Goal: Task Accomplishment & Management: Manage account settings

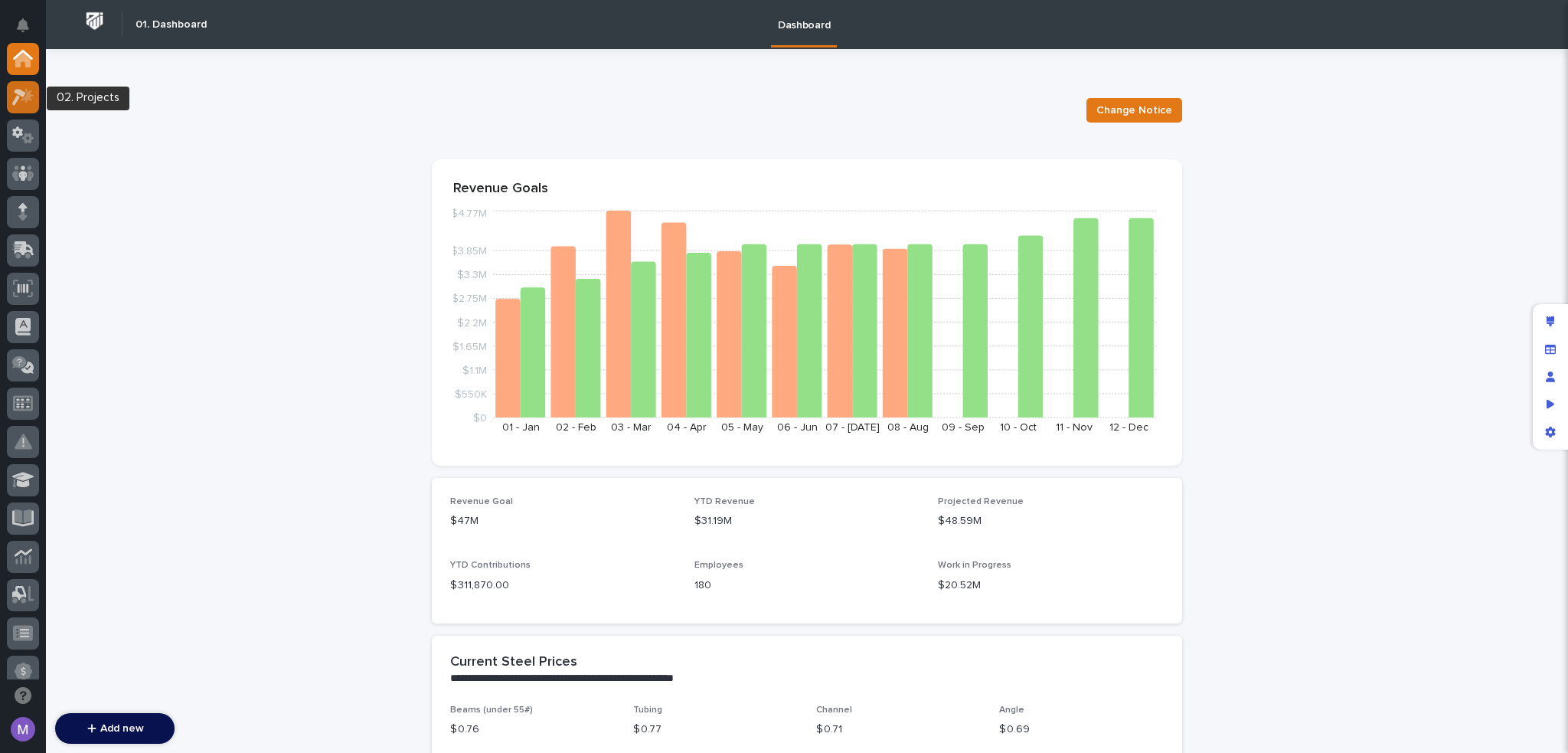
click at [34, 92] on icon at bounding box center [23, 97] width 22 height 18
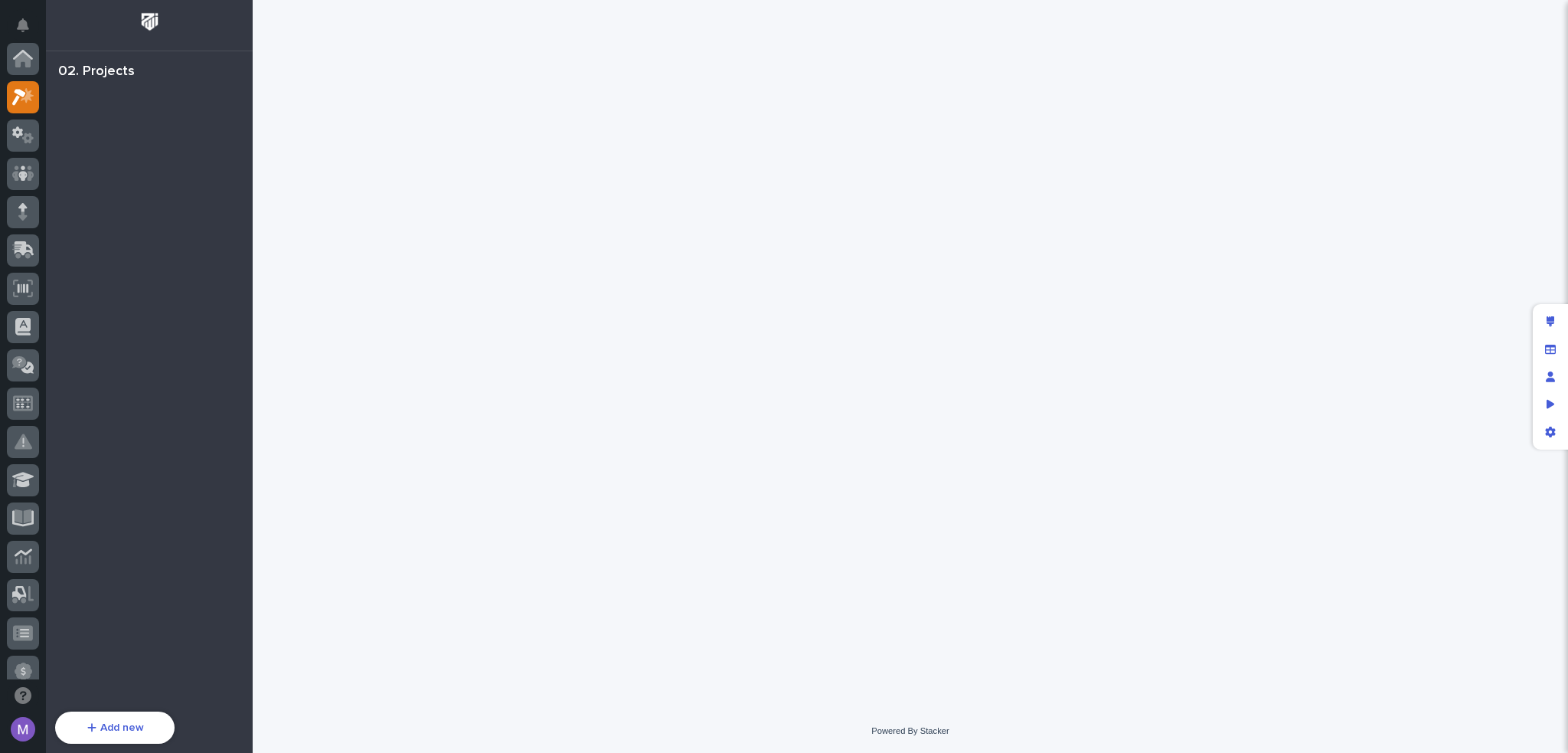
scroll to position [38, 0]
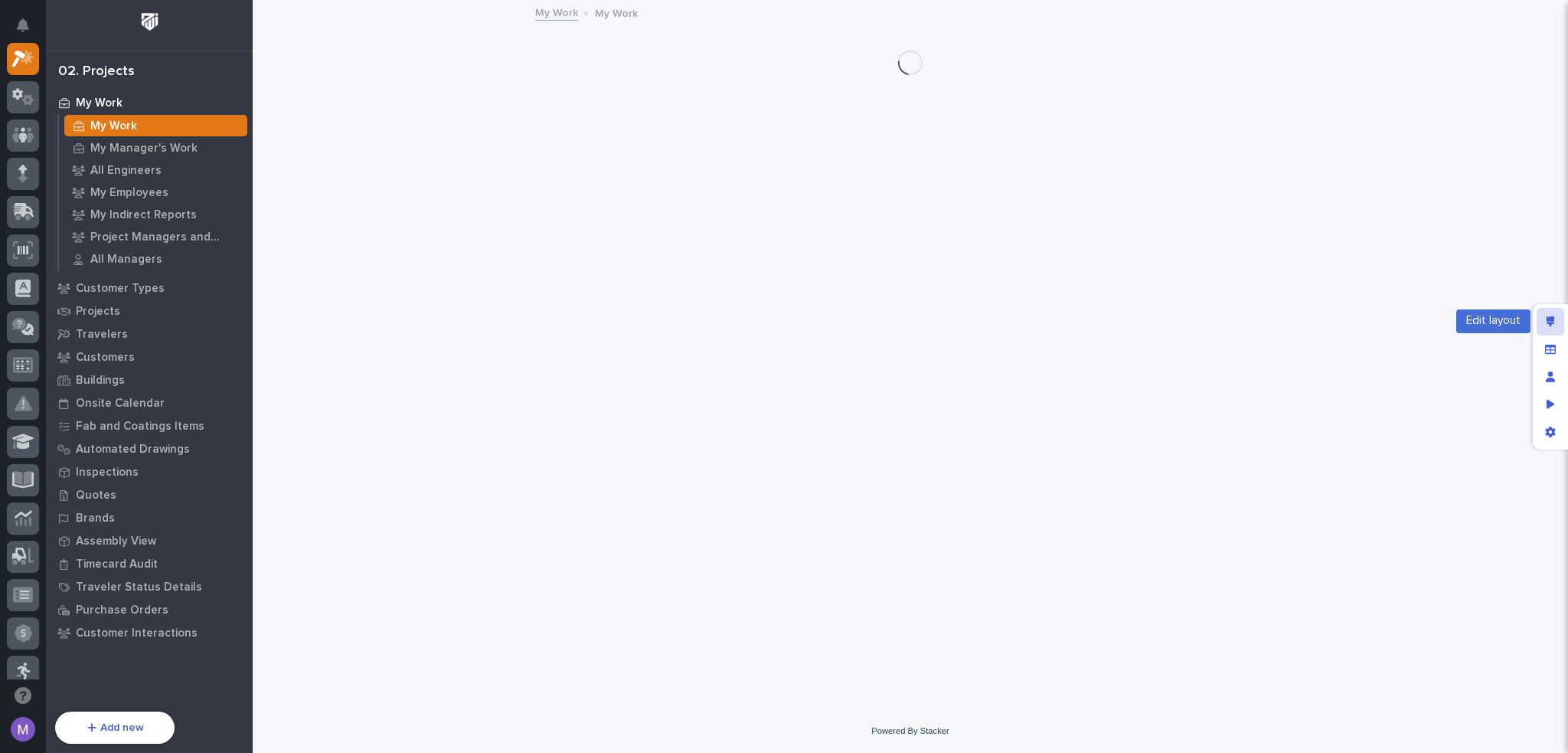
click at [1560, 322] on div "Edit layout" at bounding box center [1550, 321] width 28 height 28
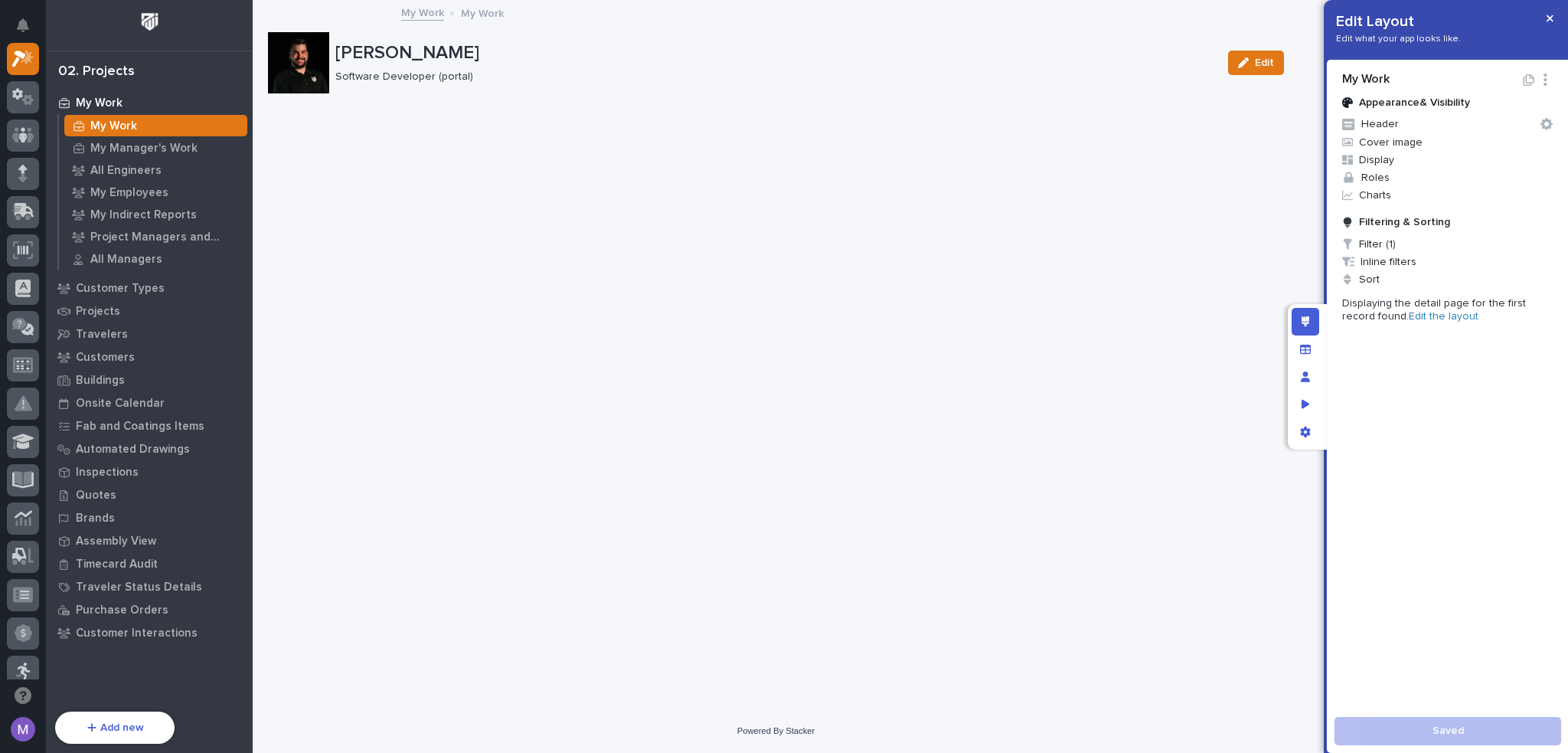
click at [1431, 317] on link "Edit the layout" at bounding box center [1443, 316] width 69 height 11
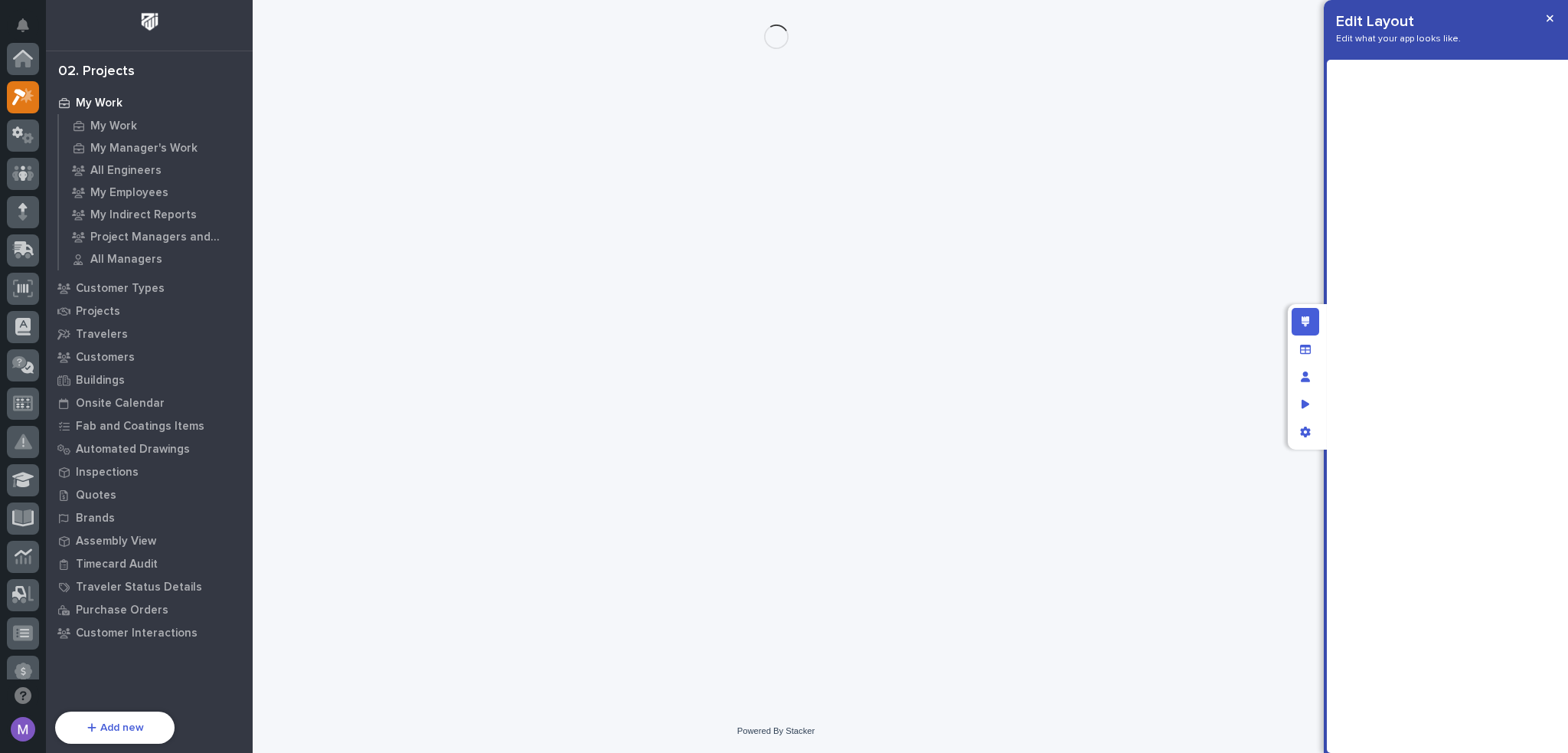
scroll to position [38, 0]
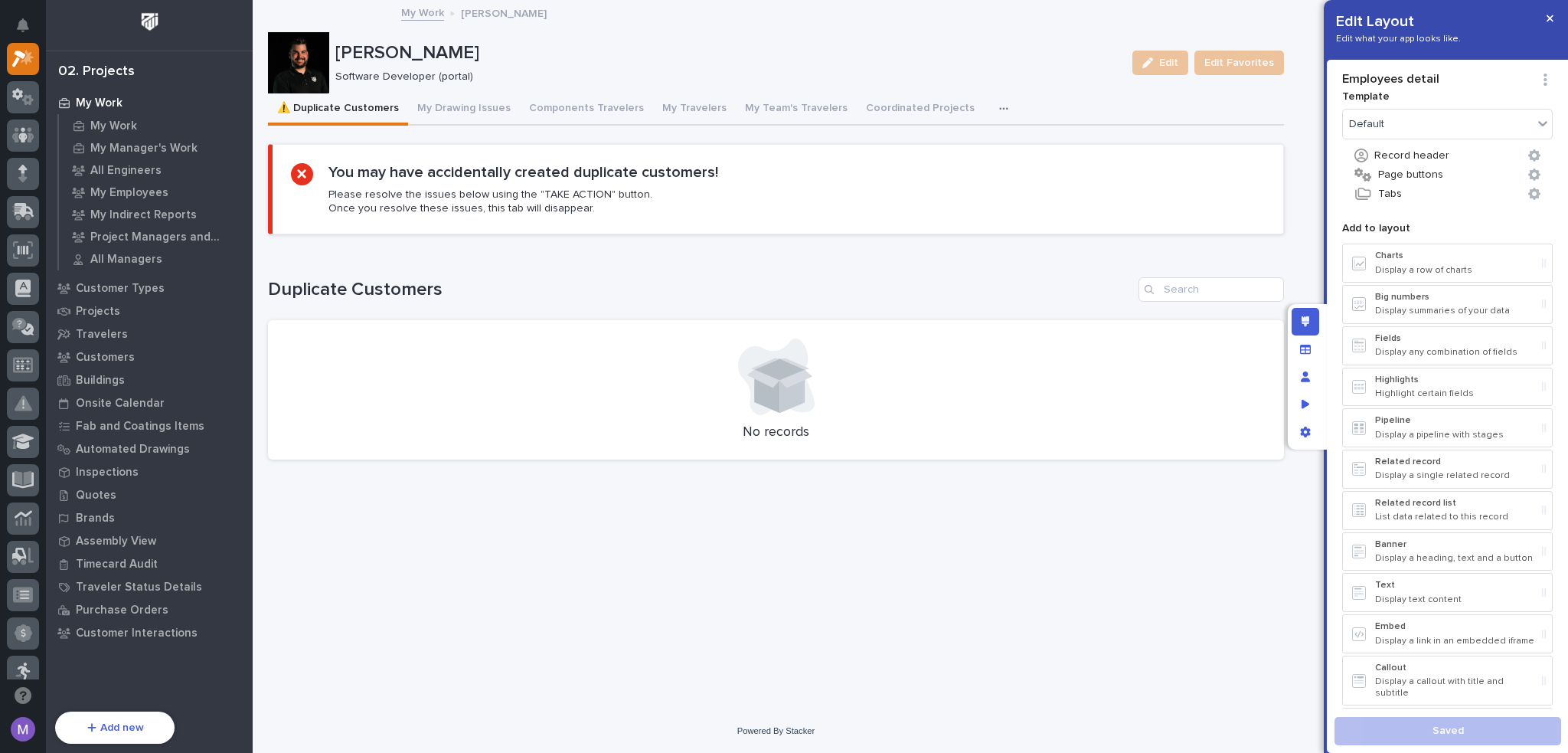
click at [1000, 103] on icon "button" at bounding box center [1004, 108] width 9 height 11
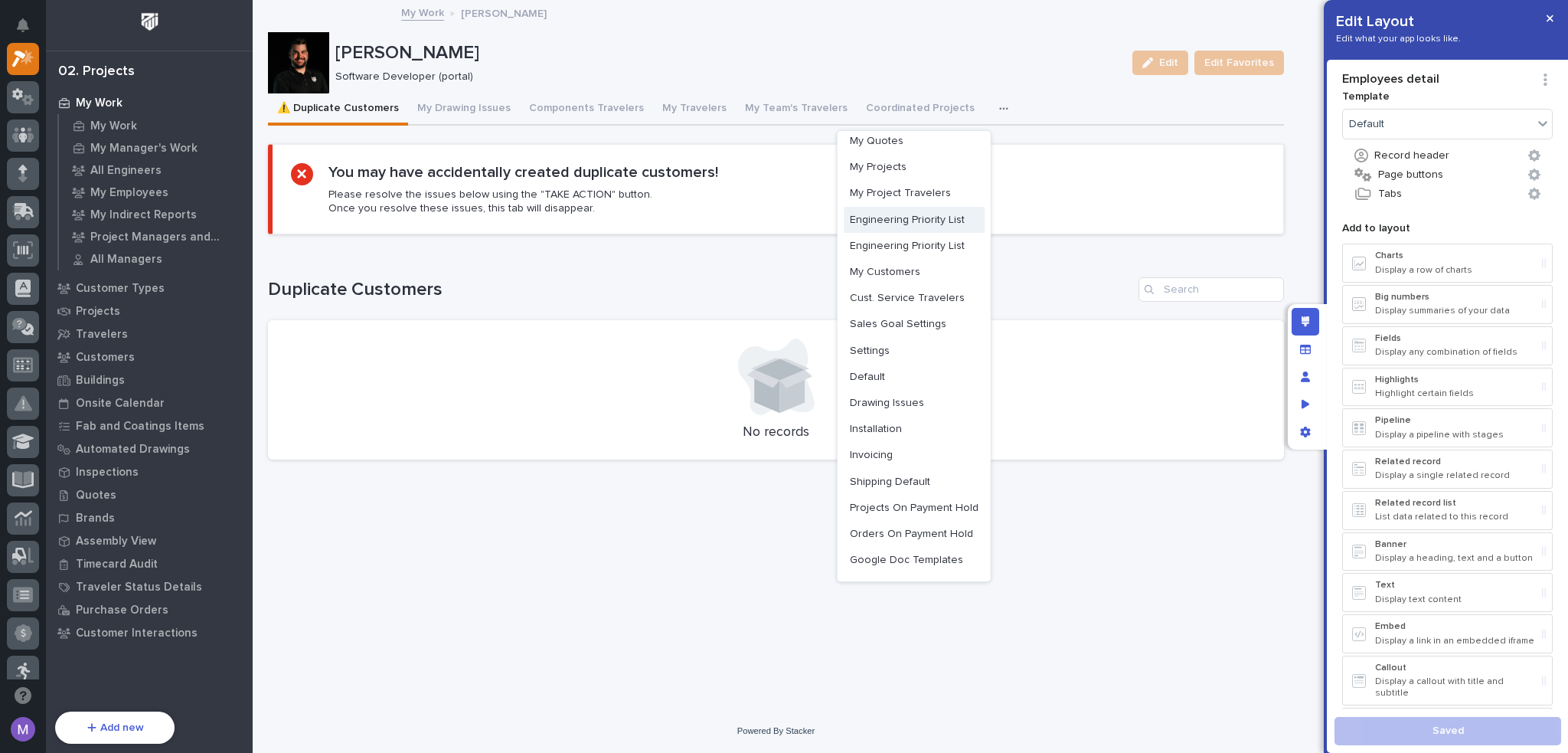
scroll to position [217, 0]
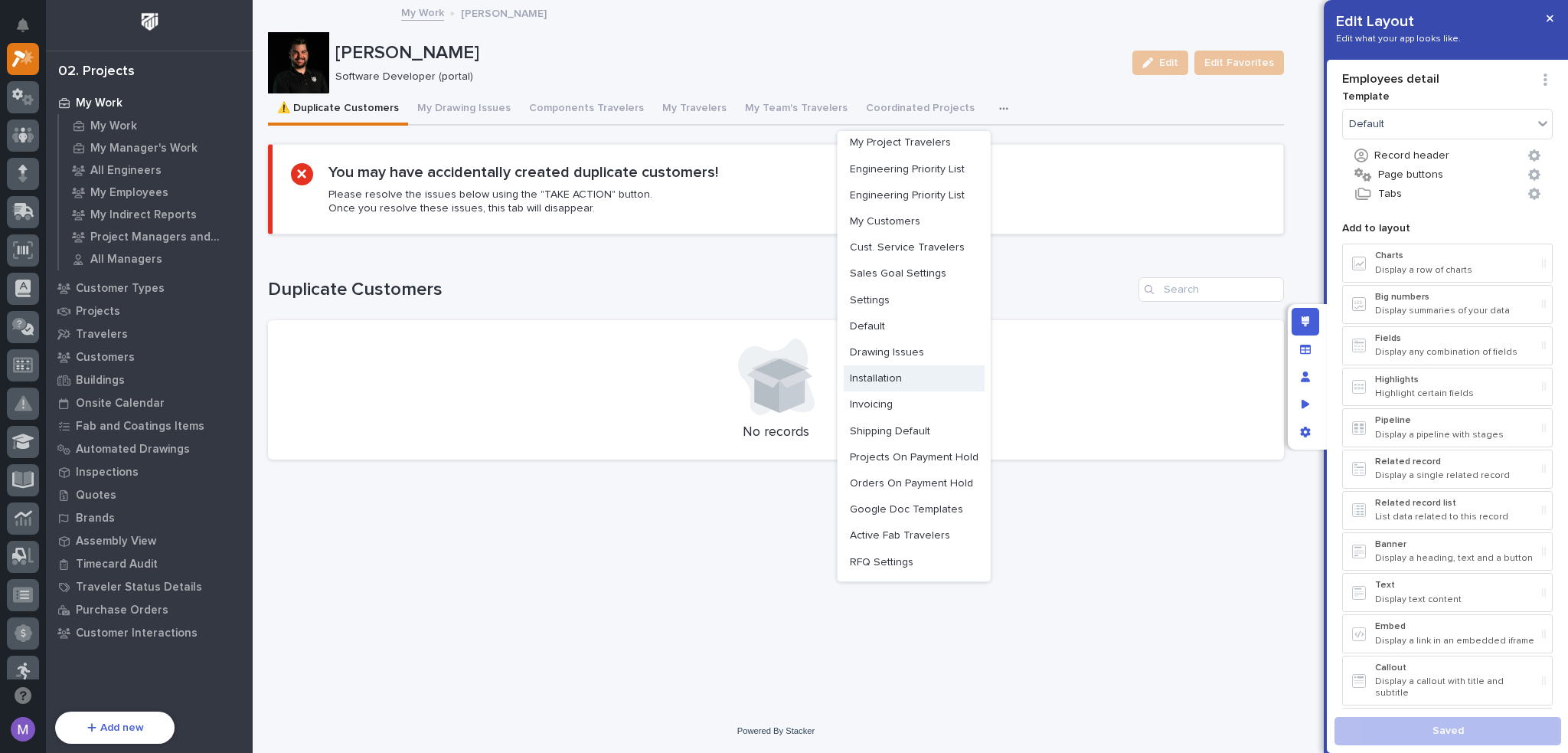
click at [891, 410] on button "Invoicing" at bounding box center [914, 404] width 141 height 26
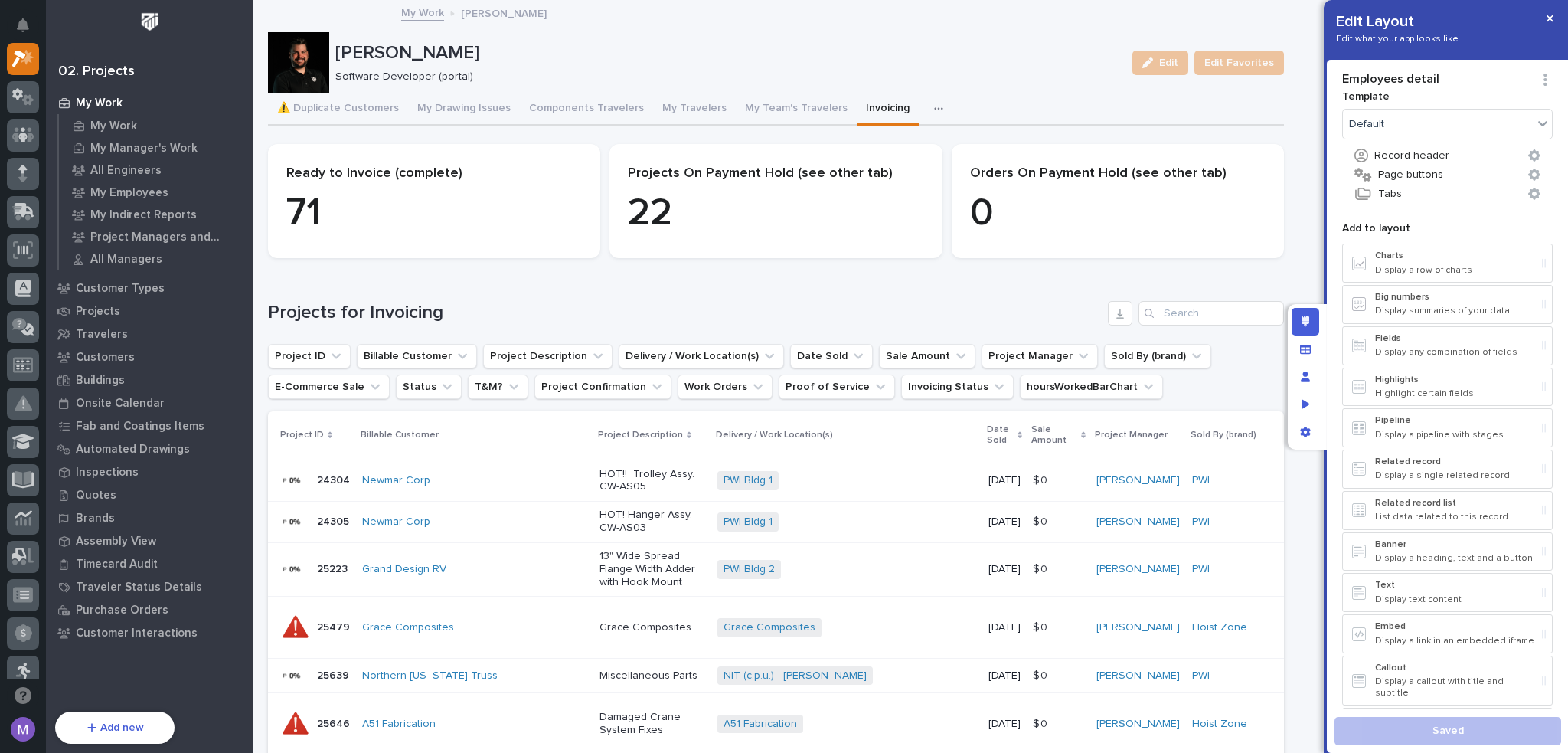
click at [934, 113] on icon "button" at bounding box center [939, 108] width 9 height 11
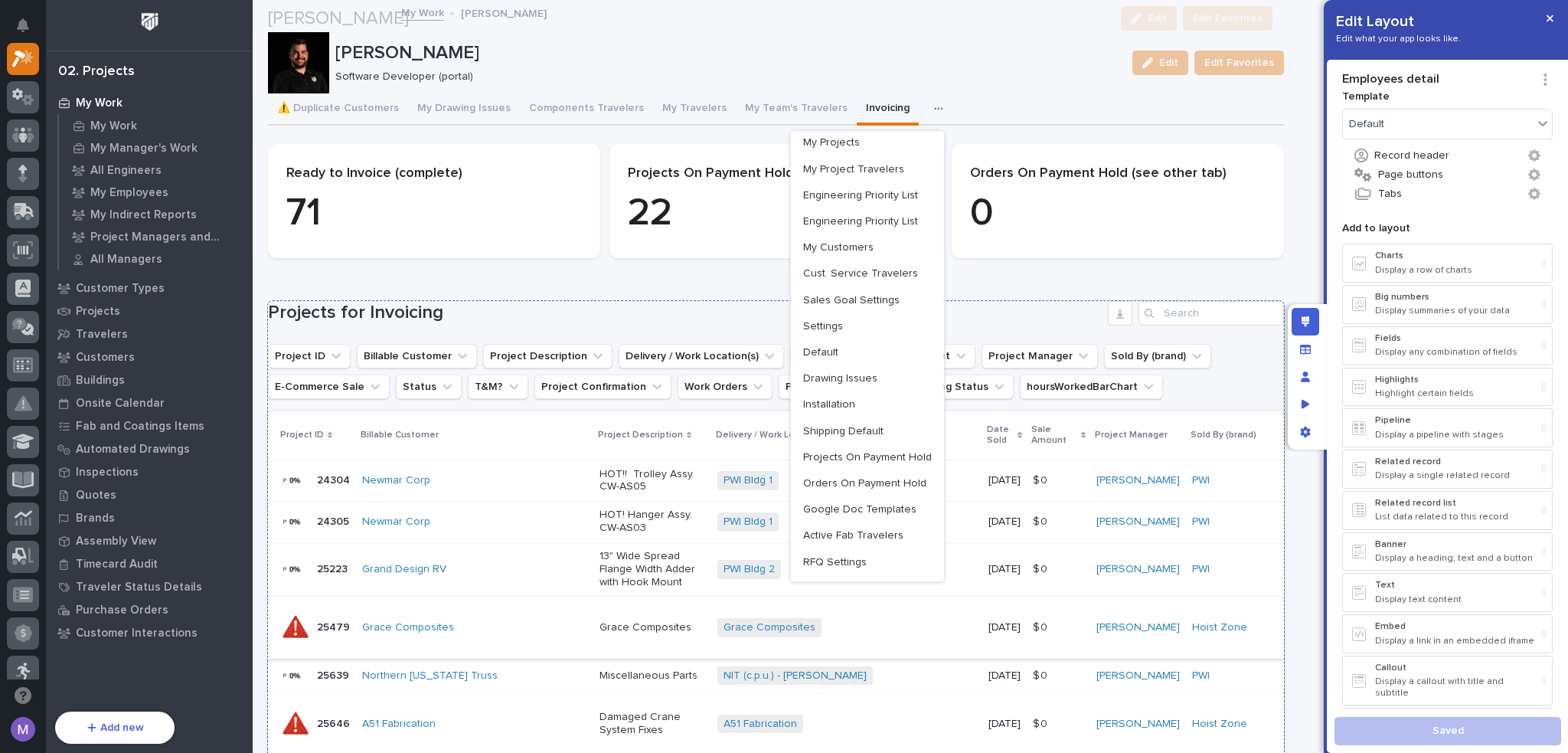
scroll to position [153, 0]
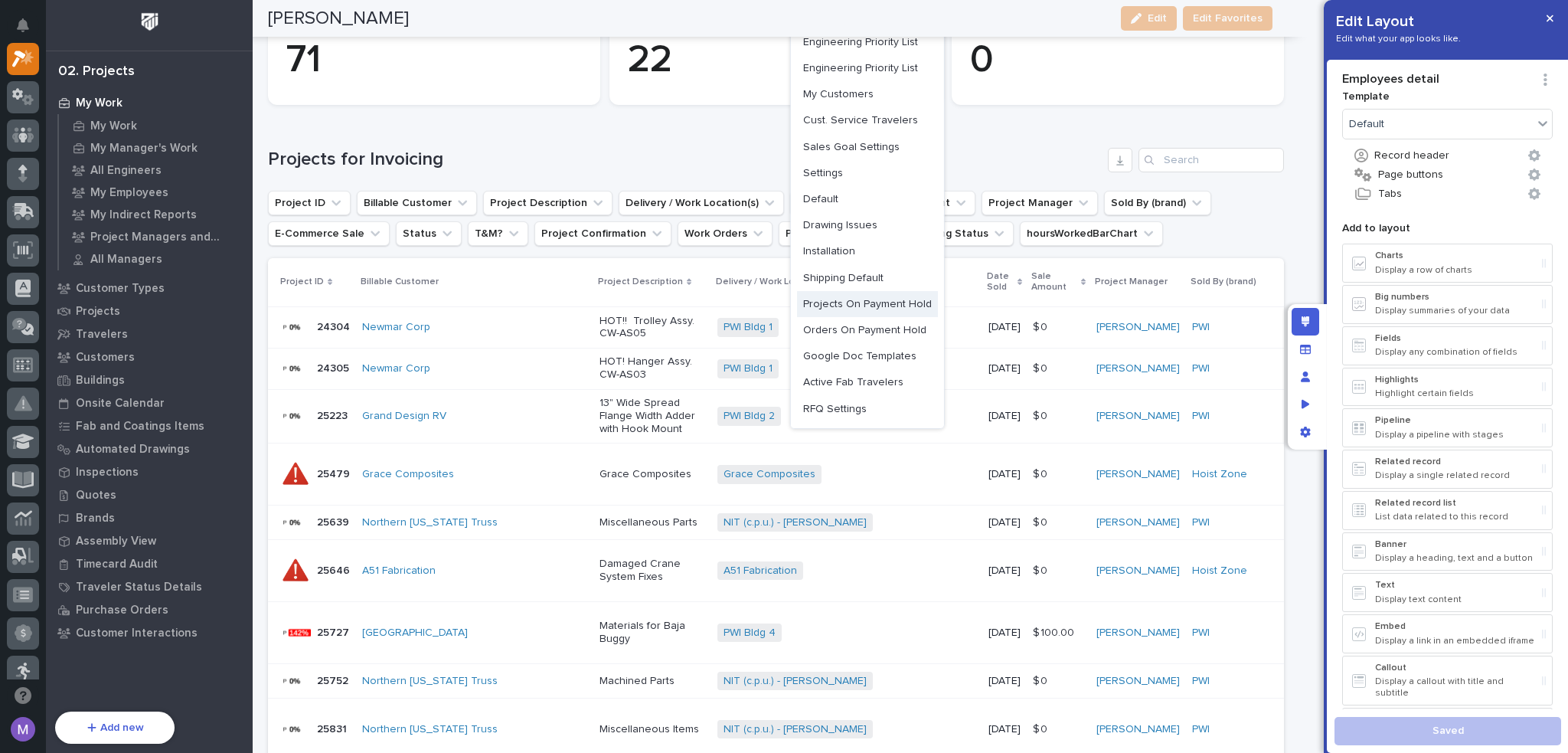
click at [878, 302] on span "Projects On Payment Hold" at bounding box center [867, 304] width 129 height 14
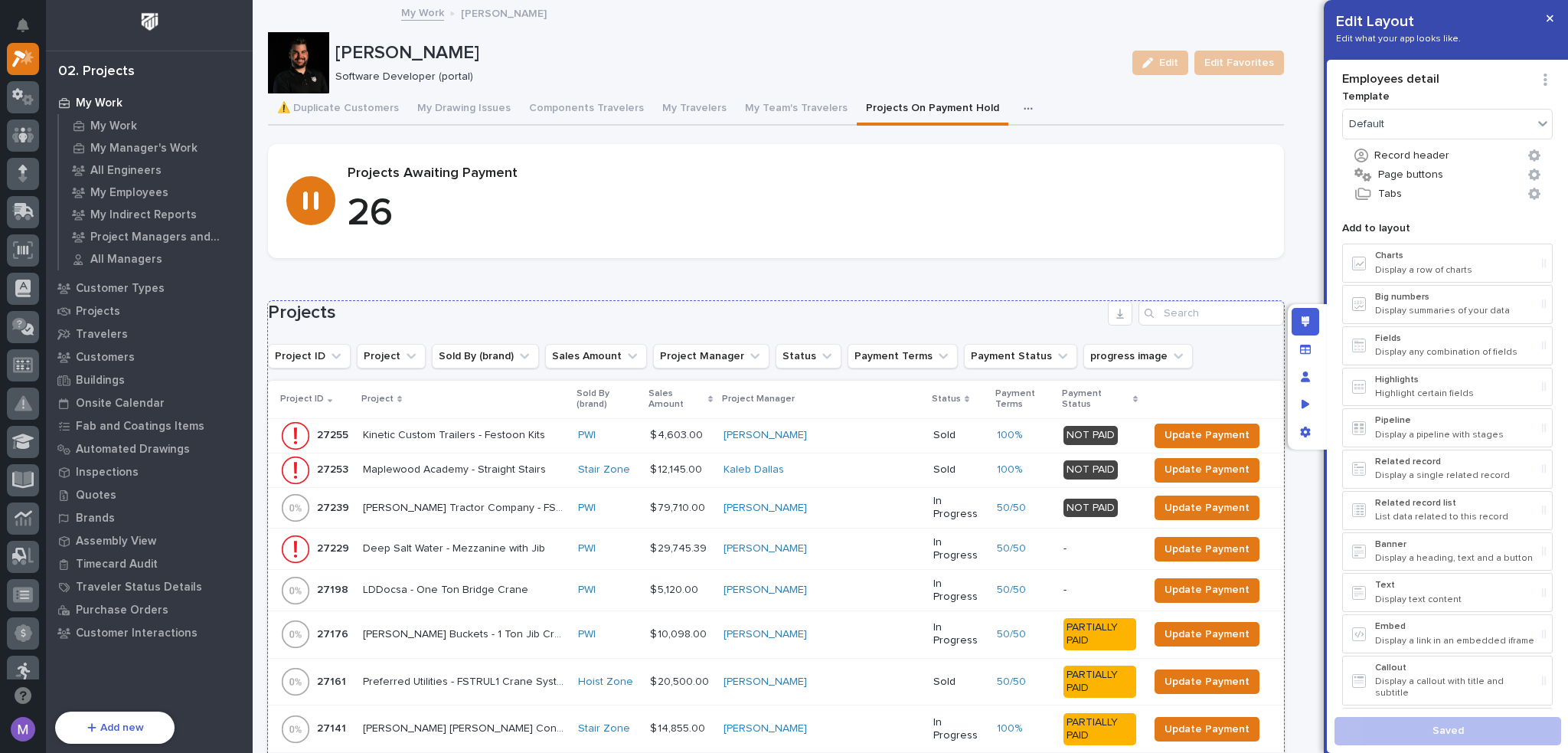
click at [1045, 306] on h1 "Projects" at bounding box center [684, 313] width 834 height 22
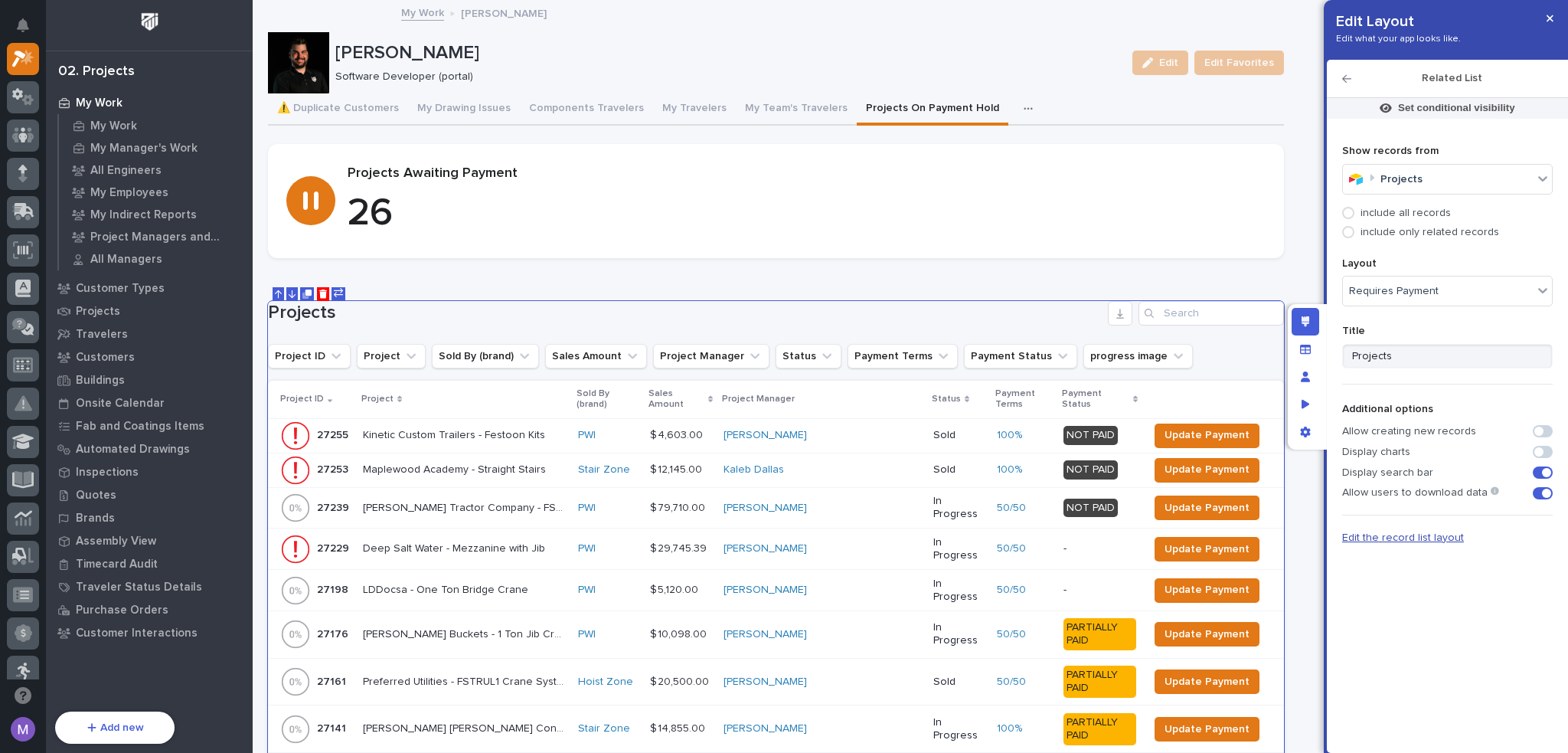
click at [1446, 534] on span "Edit the record list layout" at bounding box center [1404, 537] width 122 height 11
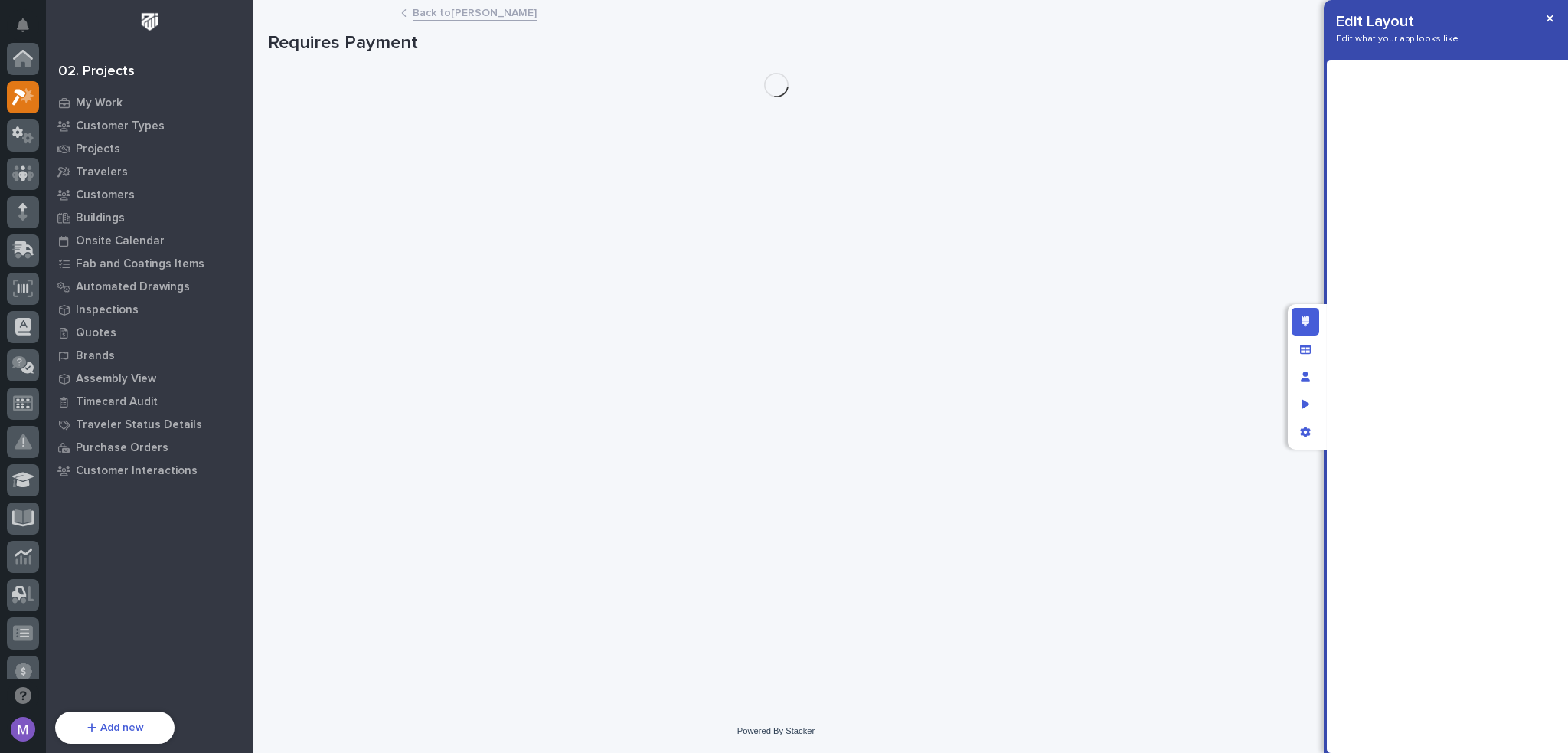
scroll to position [38, 0]
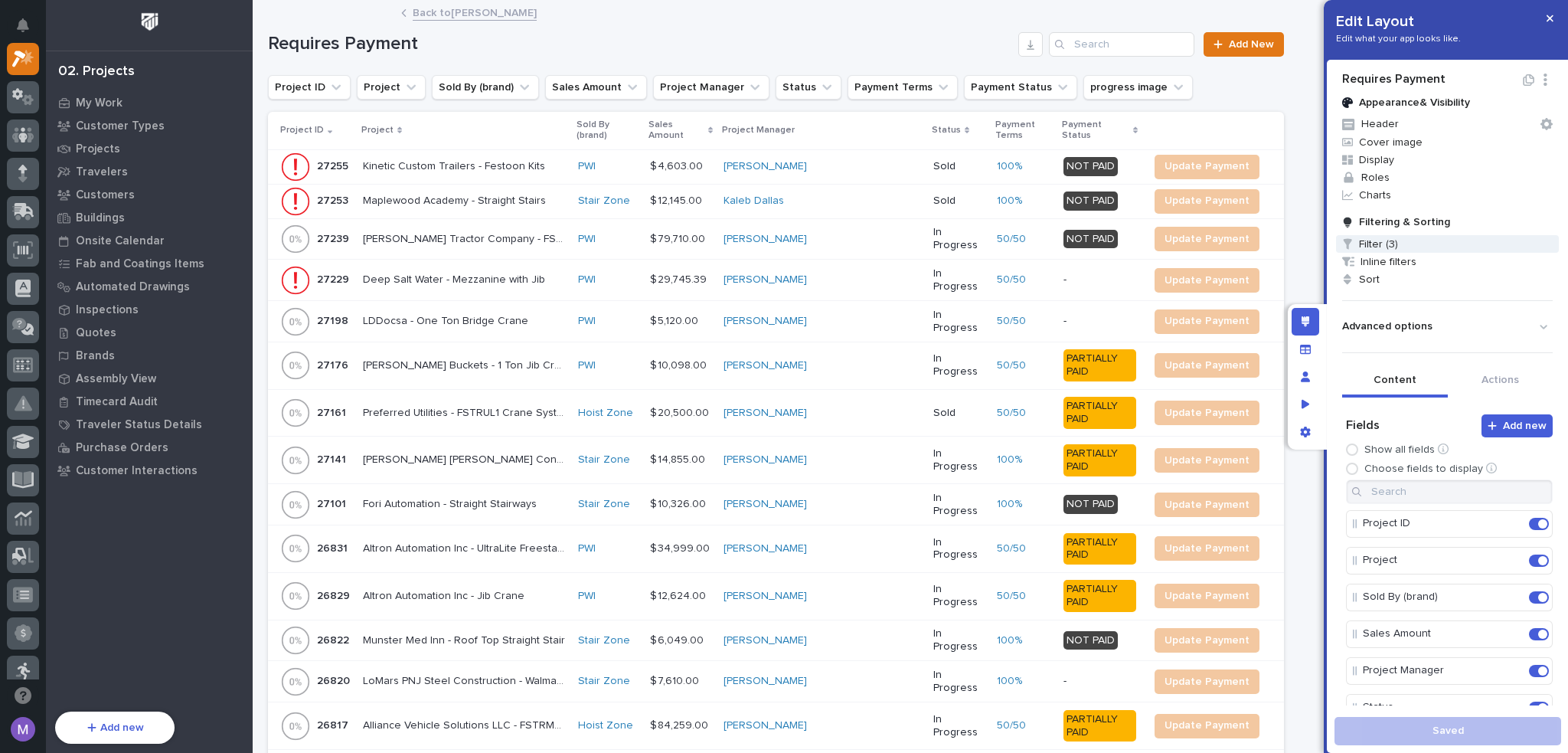
click at [1397, 245] on span "Filter (3)" at bounding box center [1447, 244] width 223 height 18
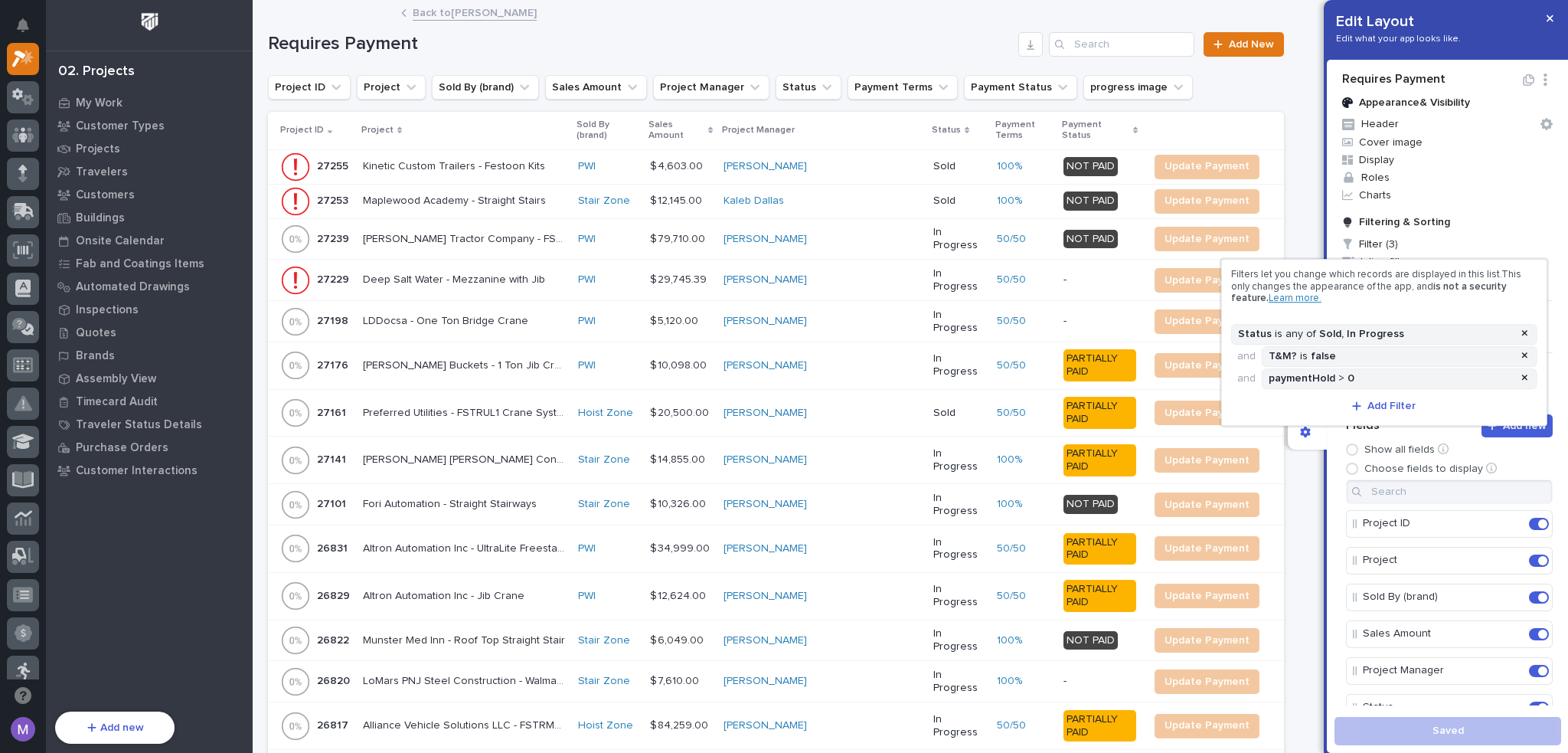
click at [1305, 235] on div at bounding box center [784, 376] width 1568 height 753
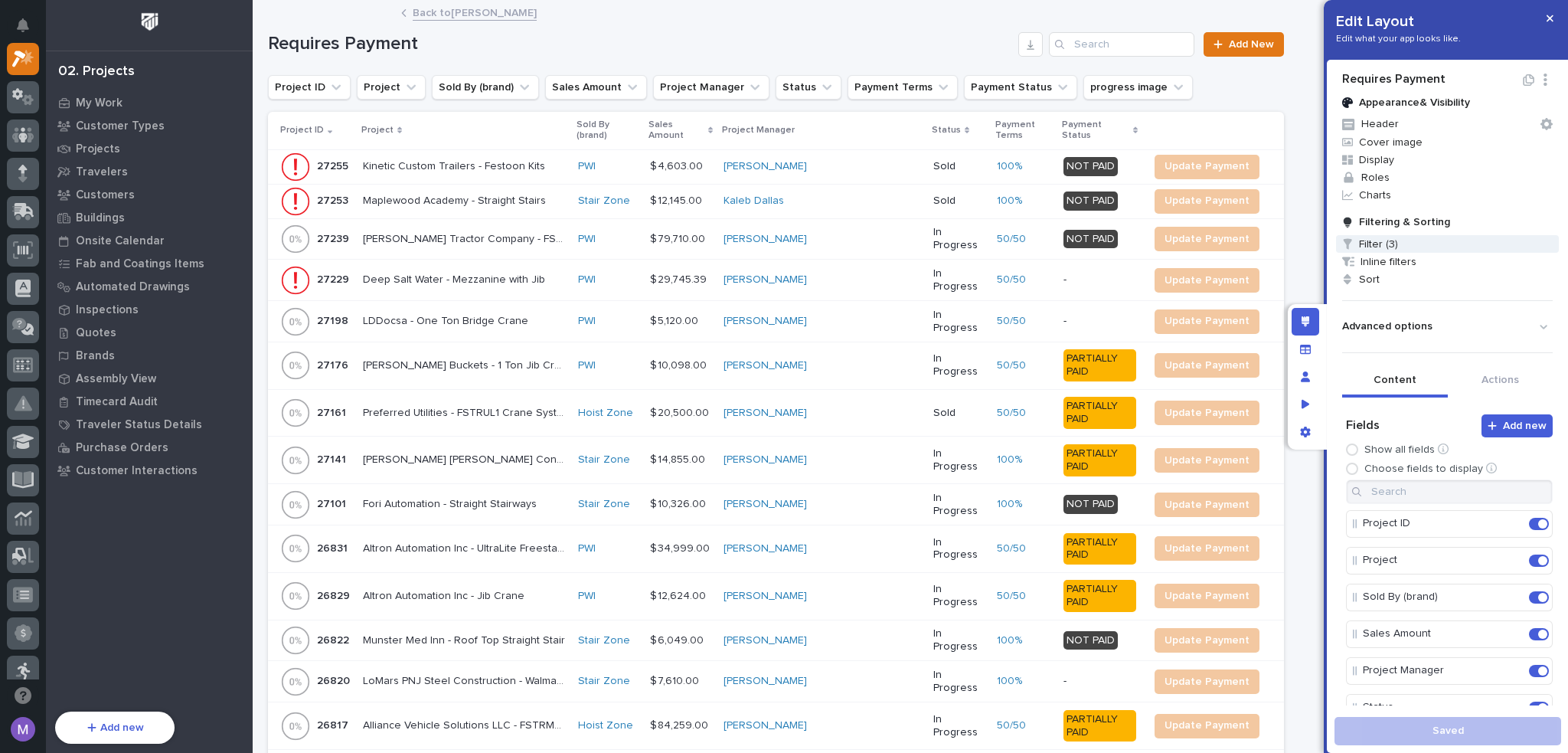
click at [1399, 244] on span "Filter (3)" at bounding box center [1447, 244] width 223 height 18
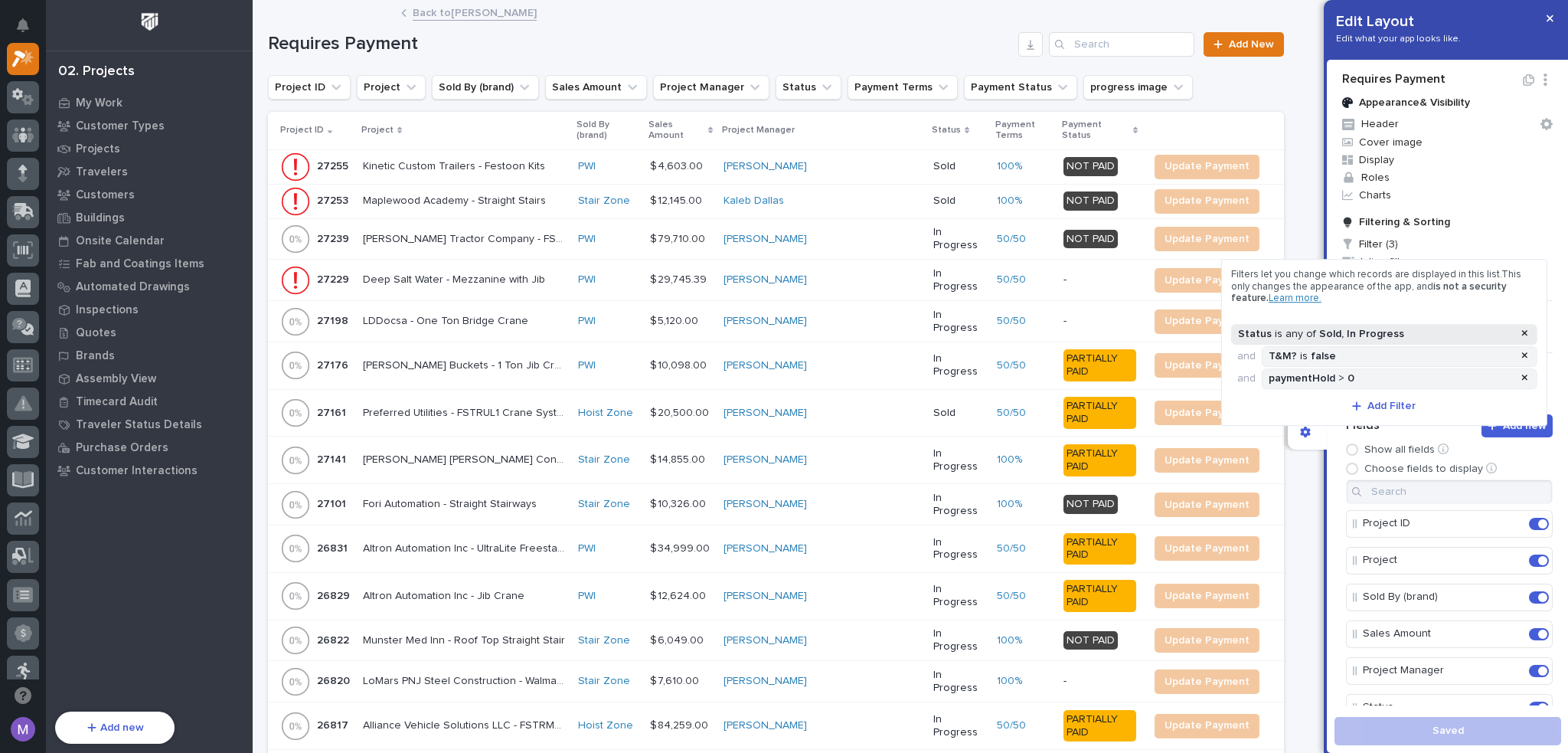
click at [1388, 329] on div ", In Progress" at bounding box center [1373, 334] width 63 height 13
click at [1389, 438] on span "Done" at bounding box center [1384, 433] width 28 height 14
click at [1333, 465] on div at bounding box center [784, 376] width 1568 height 753
click at [1388, 333] on div ", In Progress" at bounding box center [1373, 334] width 63 height 13
click at [1406, 400] on div "Sold In Progress" at bounding box center [1375, 396] width 274 height 22
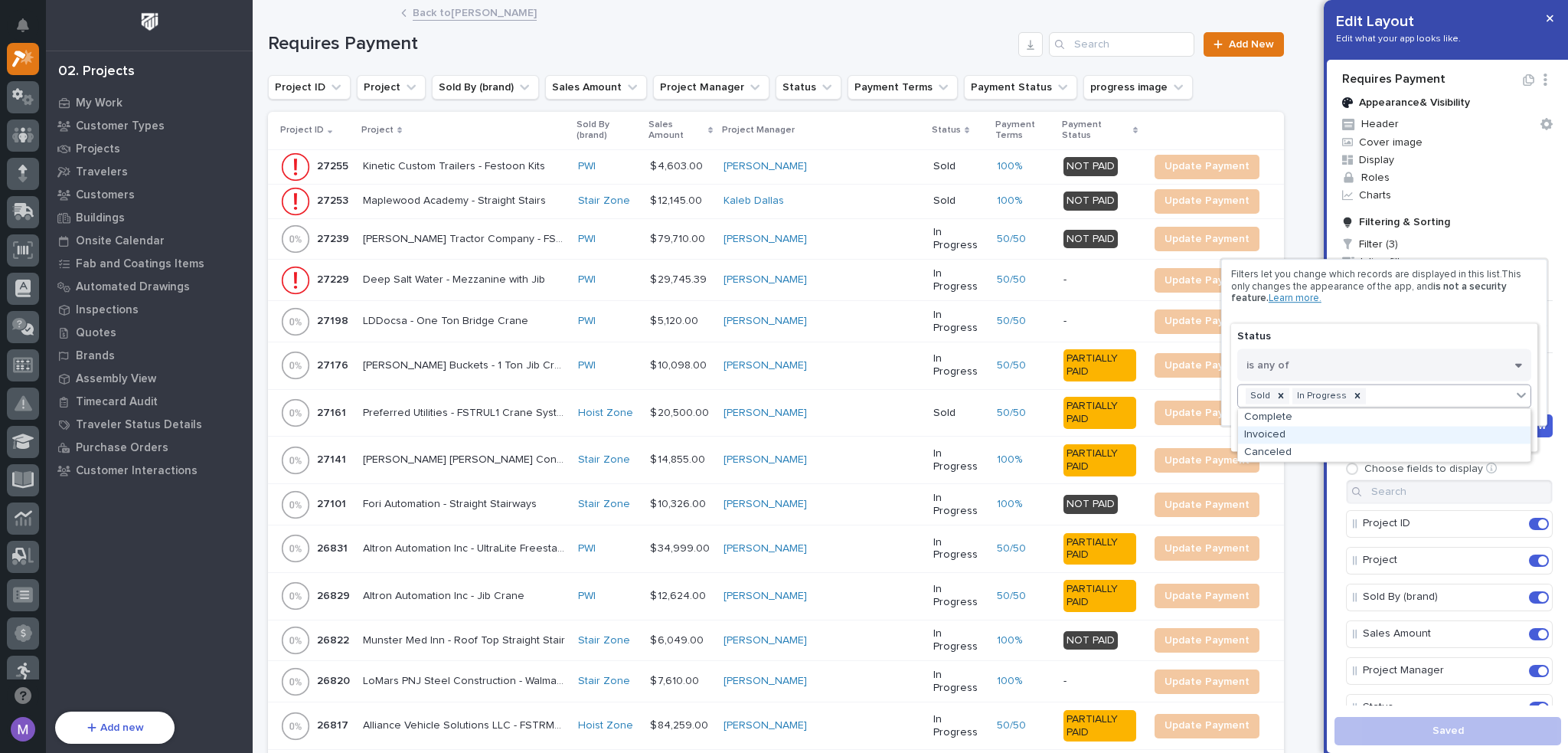
drag, startPoint x: 1374, startPoint y: 422, endPoint x: 1370, endPoint y: 433, distance: 11.7
click at [1370, 433] on div "Invoiced" at bounding box center [1384, 435] width 292 height 18
click at [1380, 437] on span "Done" at bounding box center [1384, 433] width 28 height 14
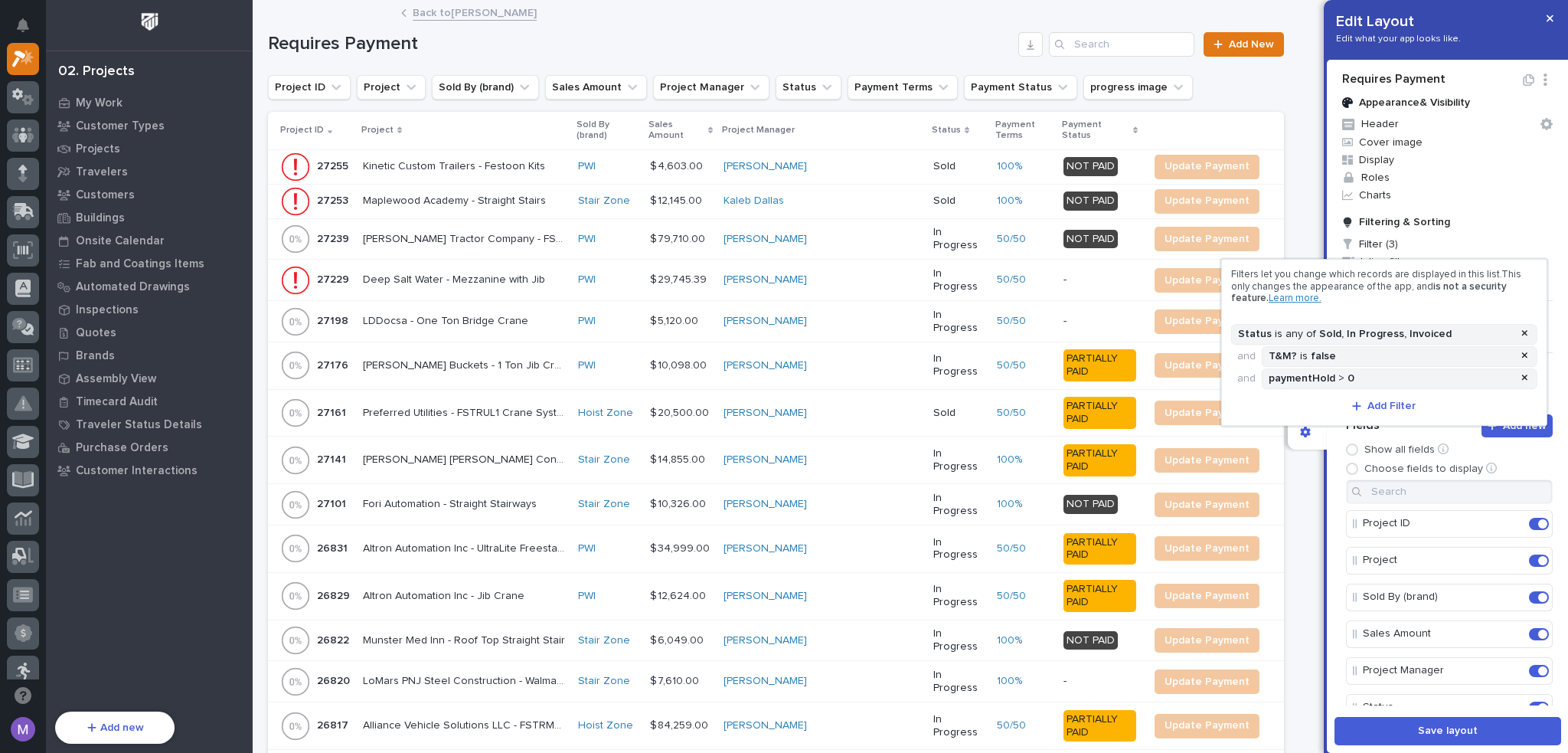
click at [1335, 445] on div at bounding box center [784, 376] width 1568 height 753
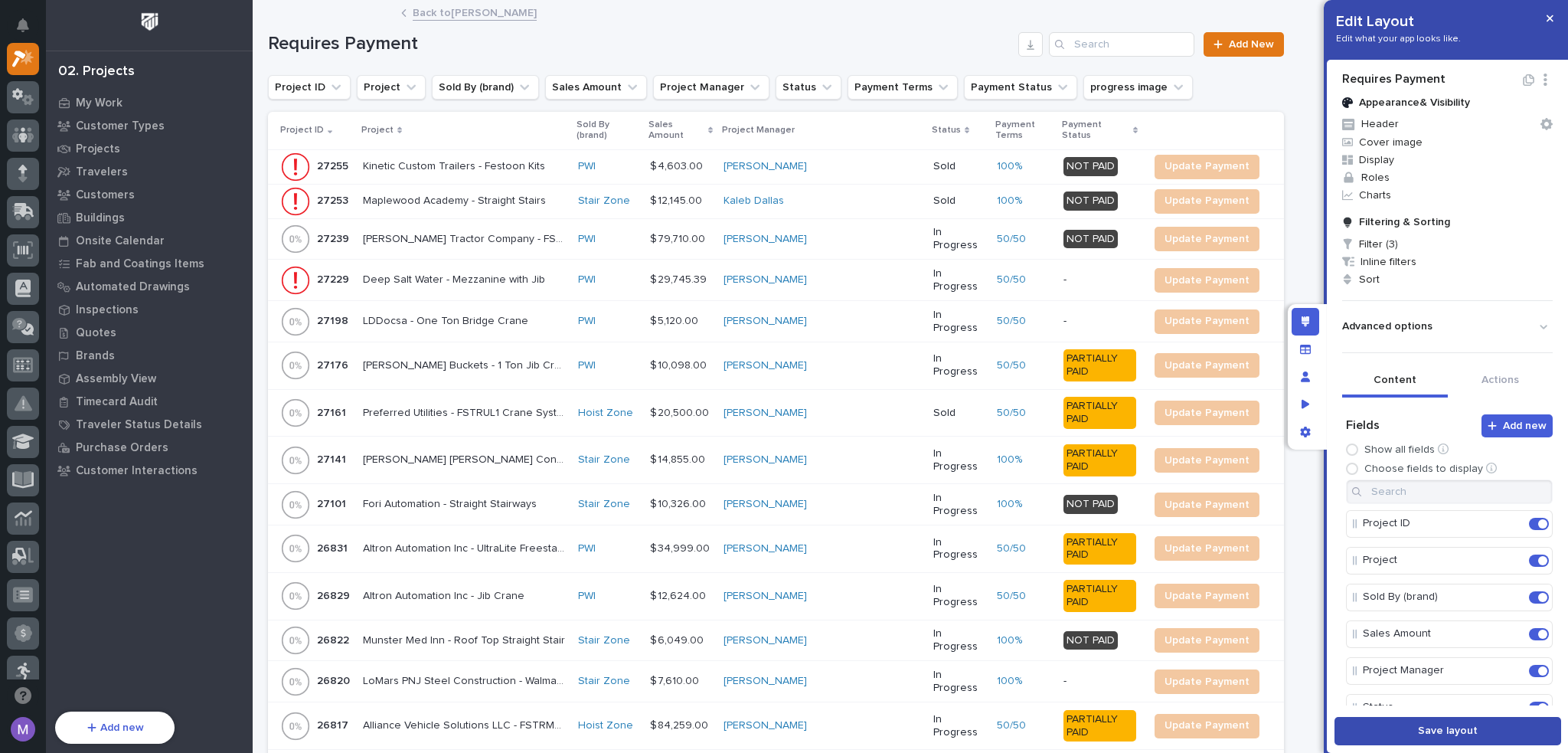
click at [1402, 735] on button "Save layout" at bounding box center [1449, 730] width 227 height 28
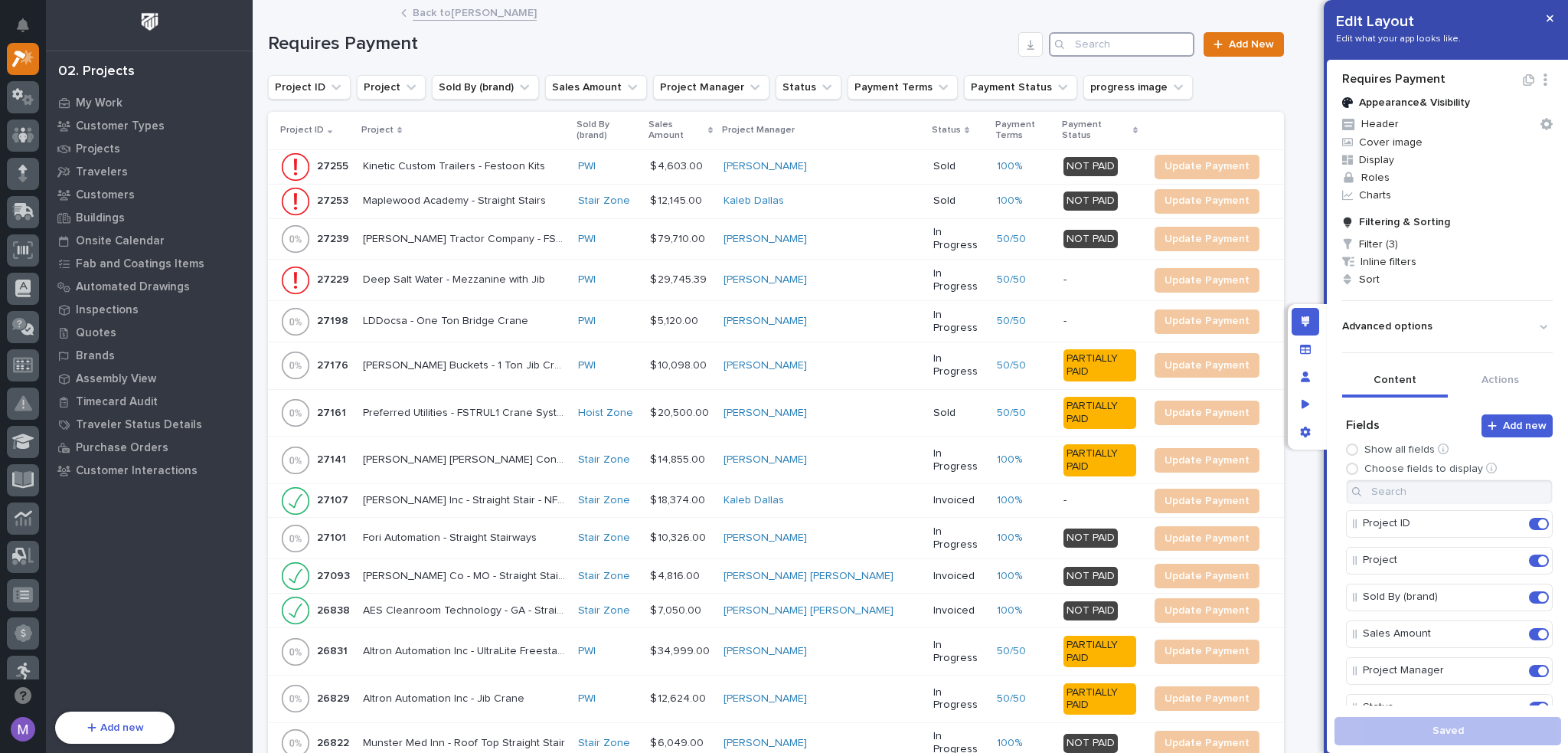
click at [1126, 47] on input "Search" at bounding box center [1122, 44] width 146 height 25
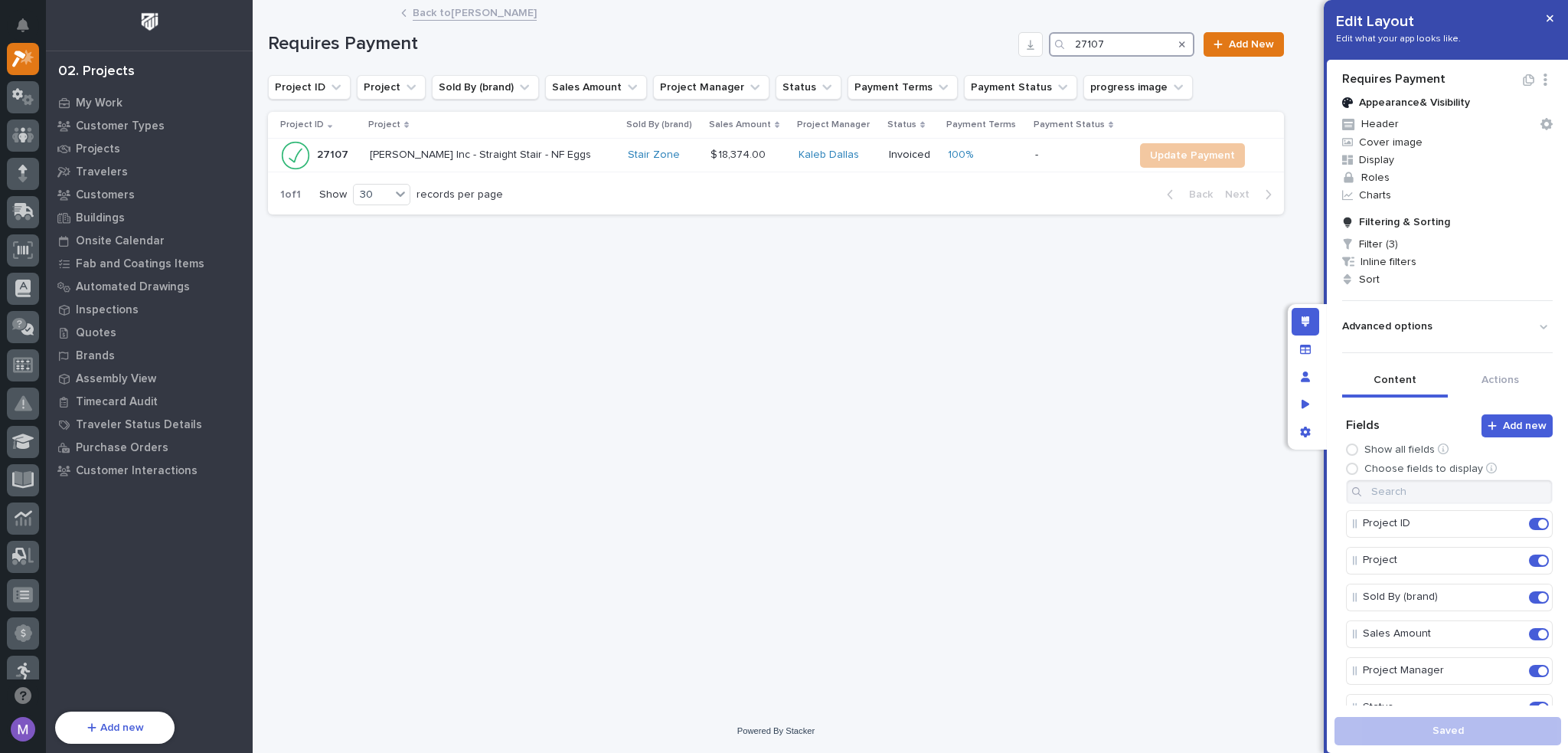
type input "27107"
click at [912, 303] on div "**********" at bounding box center [776, 336] width 1032 height 669
click at [1317, 321] on div "Edit layout" at bounding box center [1305, 321] width 28 height 28
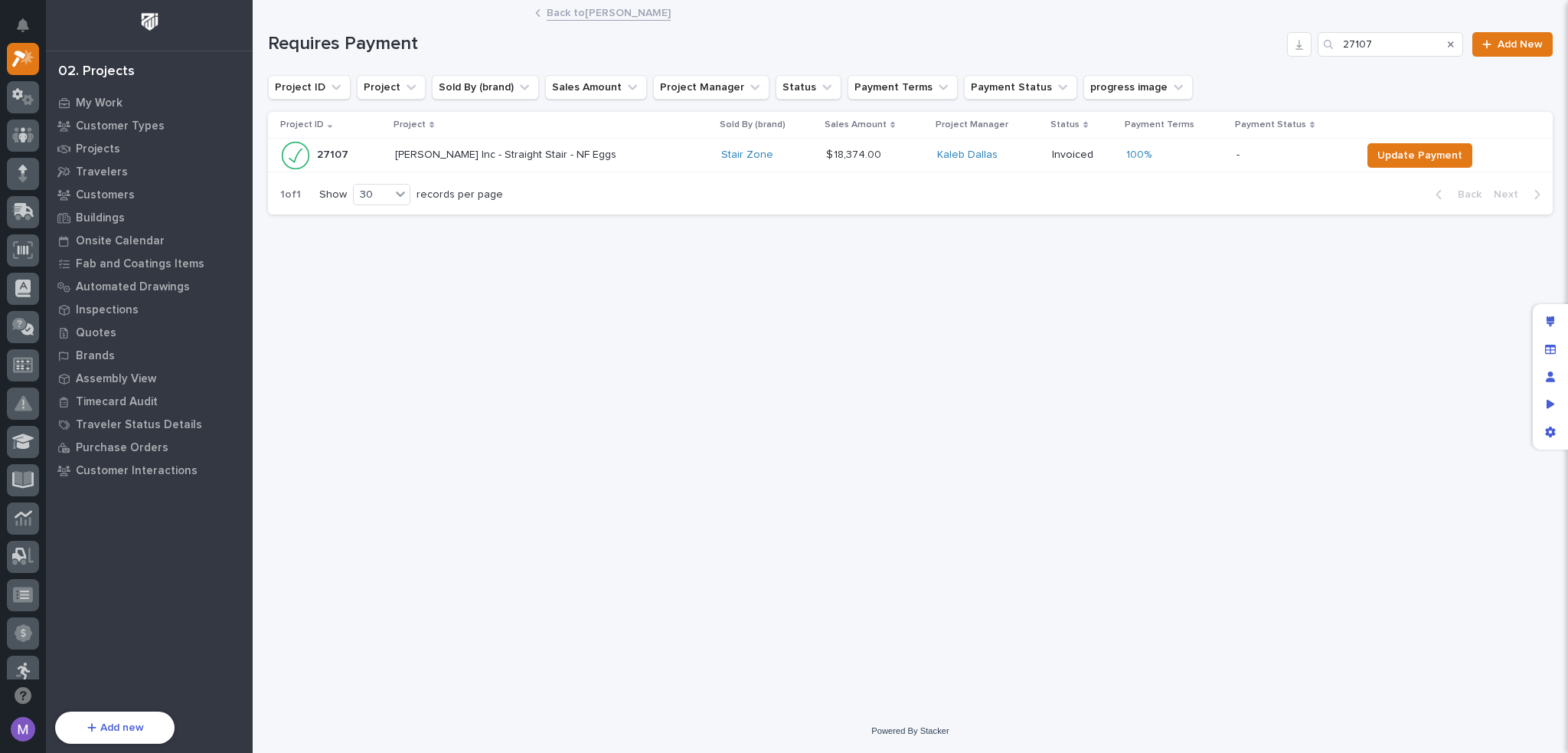
click at [1454, 47] on div "Search" at bounding box center [1450, 44] width 25 height 25
